Goal: Task Accomplishment & Management: Complete application form

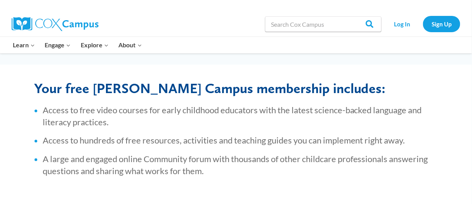
scroll to position [194, 0]
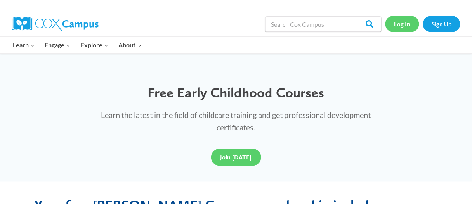
click at [400, 24] on link "Log In" at bounding box center [402, 24] width 34 height 16
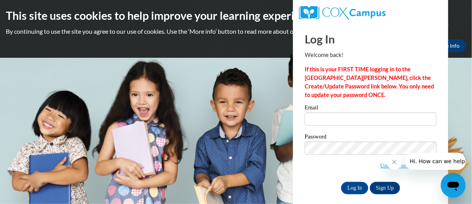
scroll to position [7, 0]
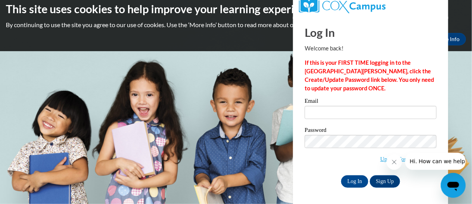
click at [394, 161] on icon "Close message from company" at bounding box center [394, 162] width 6 height 6
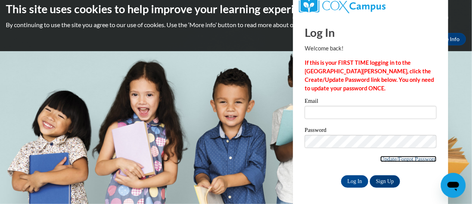
click at [383, 158] on link "Update/Forgot Password" at bounding box center [408, 159] width 56 height 6
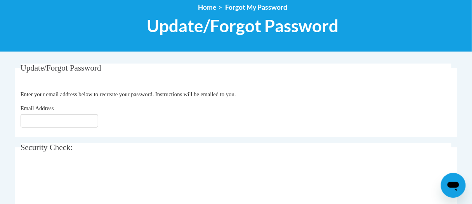
scroll to position [116, 0]
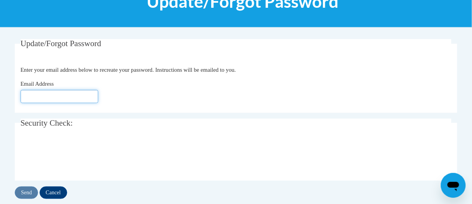
click at [83, 91] on input "Email Address" at bounding box center [60, 96] width 78 height 13
type input "agreenlee4986@gmail.com"
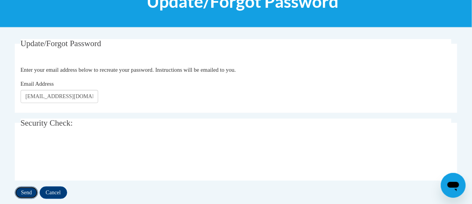
click at [28, 191] on input "Send" at bounding box center [26, 193] width 23 height 12
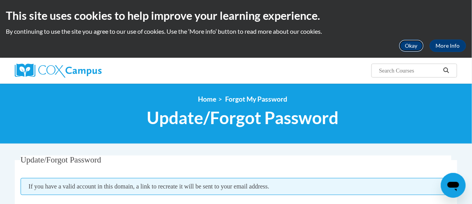
click at [408, 45] on button "Okay" at bounding box center [411, 46] width 25 height 12
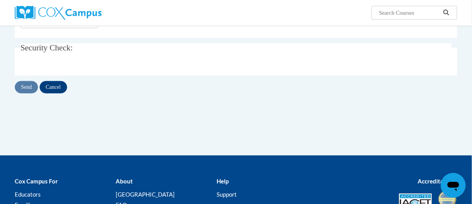
scroll to position [116, 0]
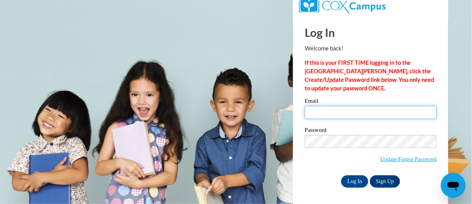
click at [328, 108] on input "Email" at bounding box center [371, 112] width 132 height 13
type input "[EMAIL_ADDRESS][DOMAIN_NAME]"
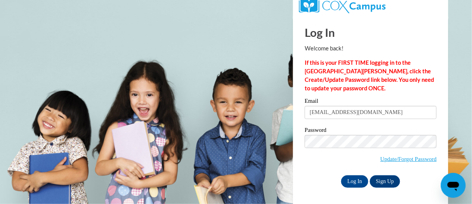
click at [295, 166] on div "Log In Welcome back! If this is your FIRST TIME logging in to the [GEOGRAPHIC_D…" at bounding box center [370, 111] width 167 height 189
click at [353, 182] on input "Log In" at bounding box center [354, 181] width 27 height 12
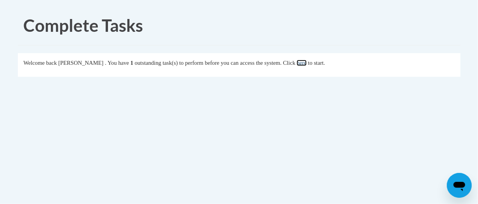
click at [306, 62] on link "here" at bounding box center [301, 63] width 10 height 6
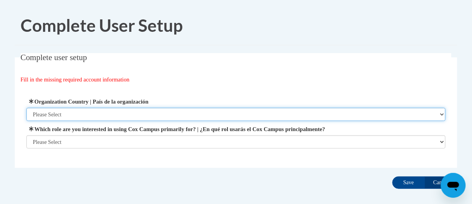
click at [320, 113] on select "Please Select United States | Estados Unidos Outside of the United States | Fue…" at bounding box center [235, 114] width 419 height 13
select select "ad49bcad-a171-4b2e-b99c-48b446064914"
click at [26, 108] on select "Please Select United States | Estados Unidos Outside of the United States | Fue…" at bounding box center [235, 114] width 419 height 13
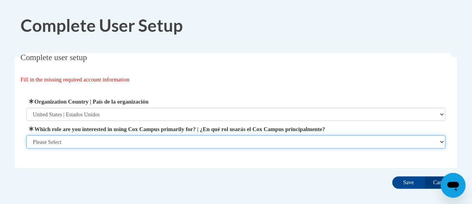
click at [294, 137] on select "Please Select College/University | Colegio/Universidad Community/Nonprofit Part…" at bounding box center [235, 141] width 419 height 13
select select "fbf2d438-af2f-41f8-98f1-81c410e29de3"
click at [26, 149] on select "Please Select College/University | Colegio/Universidad Community/Nonprofit Part…" at bounding box center [235, 141] width 419 height 13
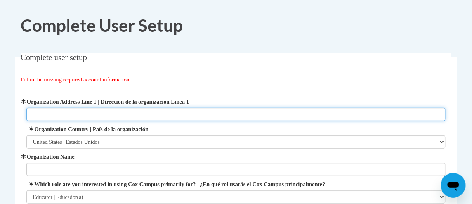
click at [246, 111] on input "Organization Address Line 1 | Dirección de la organización Línea 1" at bounding box center [235, 114] width 419 height 13
type input "4229 Postal Court"
type input "KinderCare"
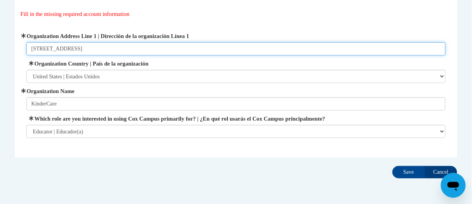
scroll to position [78, 0]
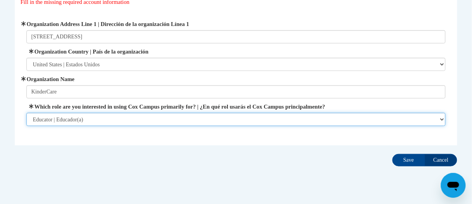
click at [329, 118] on select "Please Select College/University | Colegio/Universidad Community/Nonprofit Part…" at bounding box center [235, 119] width 419 height 13
click at [26, 113] on select "Please Select College/University | Colegio/Universidad Community/Nonprofit Part…" at bounding box center [235, 119] width 419 height 13
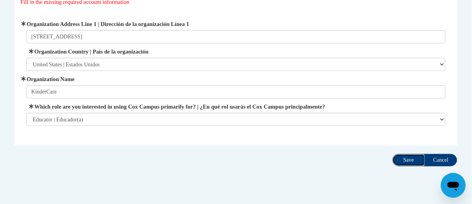
click at [408, 162] on input "Save" at bounding box center [408, 160] width 33 height 12
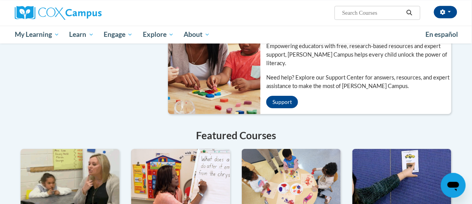
scroll to position [543, 0]
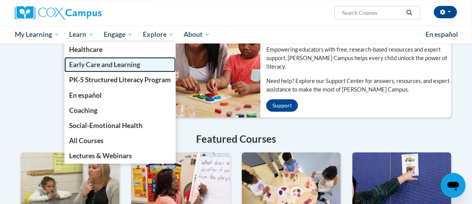
click at [102, 65] on span "Early Care and Learning" at bounding box center [104, 65] width 71 height 8
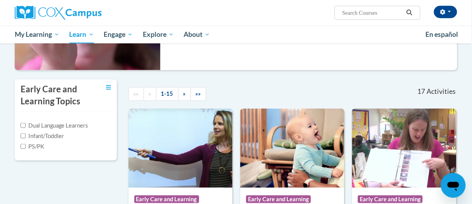
scroll to position [116, 0]
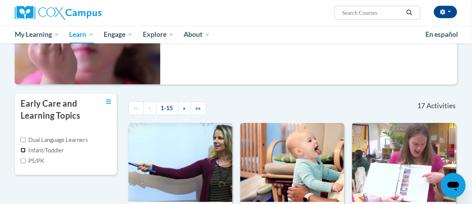
click at [24, 150] on input "Infant/Toddler" at bounding box center [23, 150] width 5 height 5
checkbox input "true"
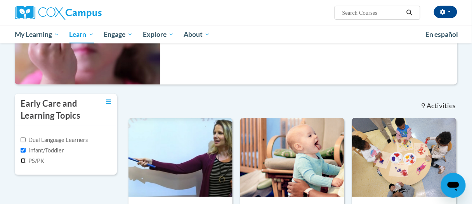
click at [24, 159] on input "PS/PK" at bounding box center [23, 160] width 5 height 5
checkbox input "true"
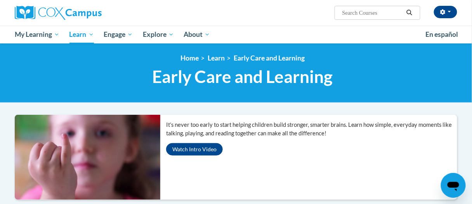
scroll to position [0, 0]
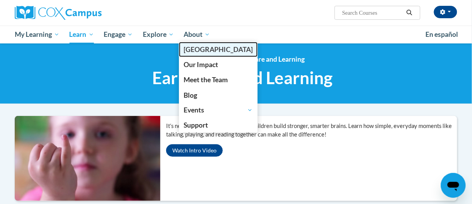
click at [206, 50] on span "[PERSON_NAME][GEOGRAPHIC_DATA]" at bounding box center [217, 49] width 69 height 8
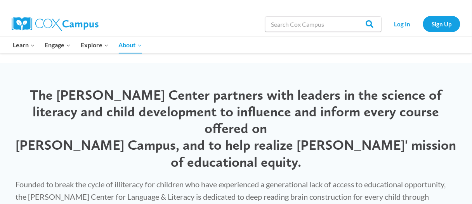
scroll to position [1461, 0]
